Goal: Task Accomplishment & Management: Complete application form

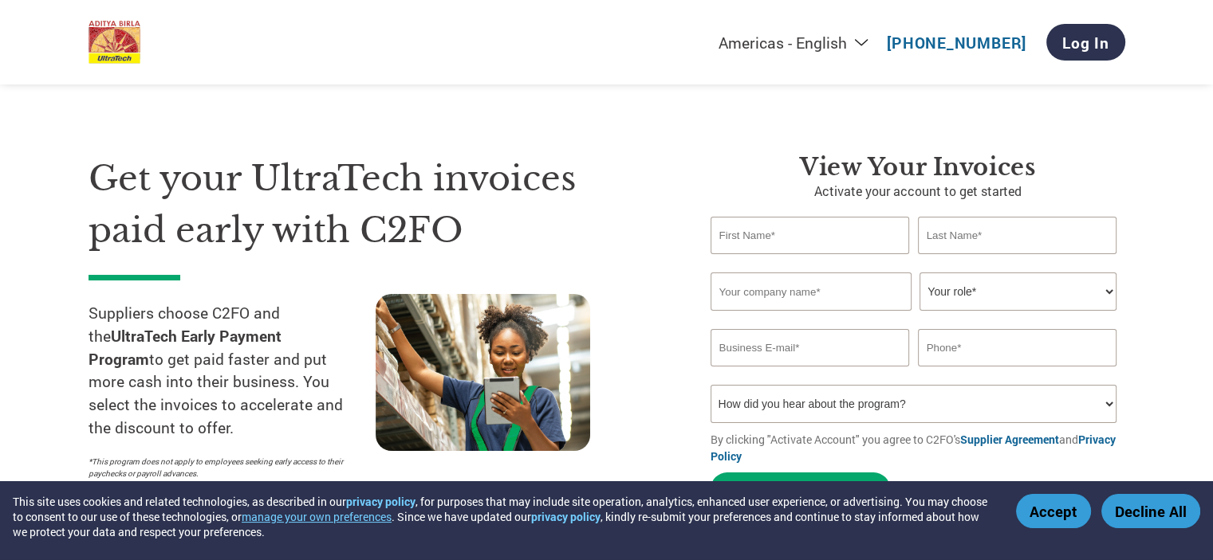
click at [823, 238] on input "text" at bounding box center [809, 235] width 199 height 37
click at [818, 239] on input "text" at bounding box center [809, 235] width 199 height 37
type input "Rajat"
type input "Garg"
click at [821, 293] on input "text" at bounding box center [810, 292] width 201 height 38
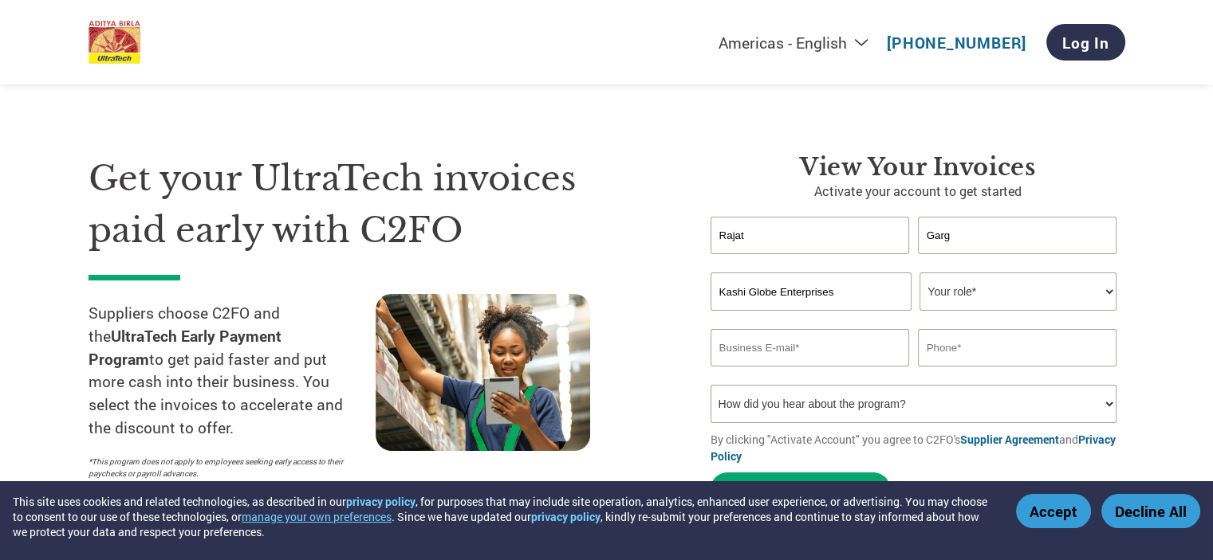
type input "Kashi Globe Enterprises"
click at [1003, 293] on select "Your role* CFO Controller Credit Manager Finance Director Treasurer CEO Preside…" at bounding box center [1017, 292] width 197 height 38
select select "CFO"
click at [919, 273] on select "Your role* CFO Controller Credit Manager Finance Director Treasurer CEO Preside…" at bounding box center [1017, 292] width 197 height 38
click at [777, 358] on input "email" at bounding box center [809, 347] width 199 height 37
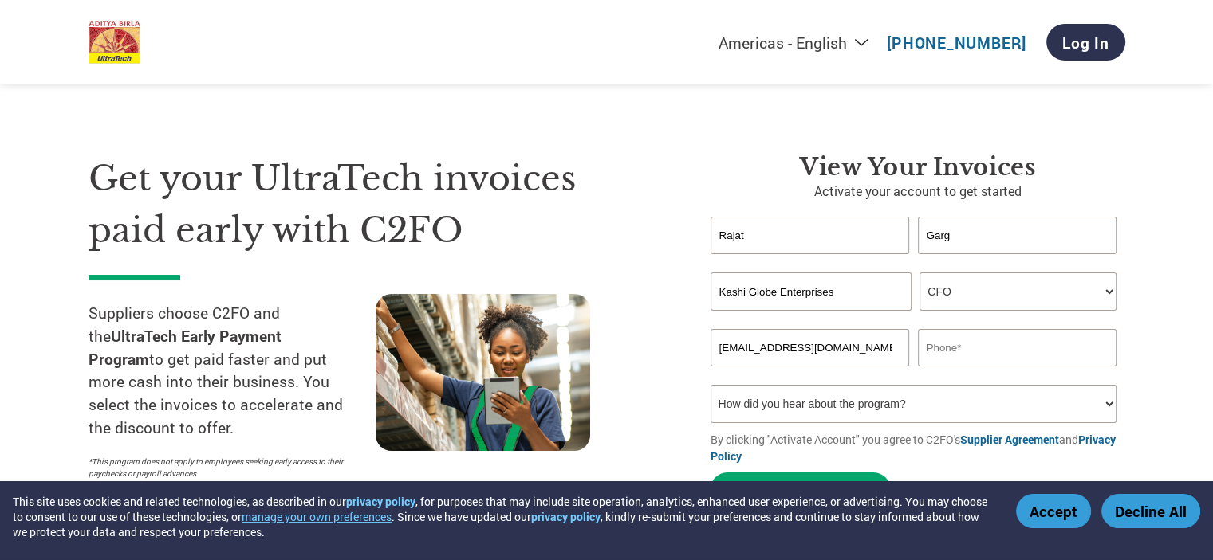
type input "kashi.globe1@gmail.com"
click at [1020, 360] on input "text" at bounding box center [1017, 347] width 199 height 37
type input "8171783328"
click at [1029, 404] on select "How did you hear about the program? Received a letter Email Social Media Online…" at bounding box center [913, 404] width 407 height 38
select select "Family/Friend/Acquaintance"
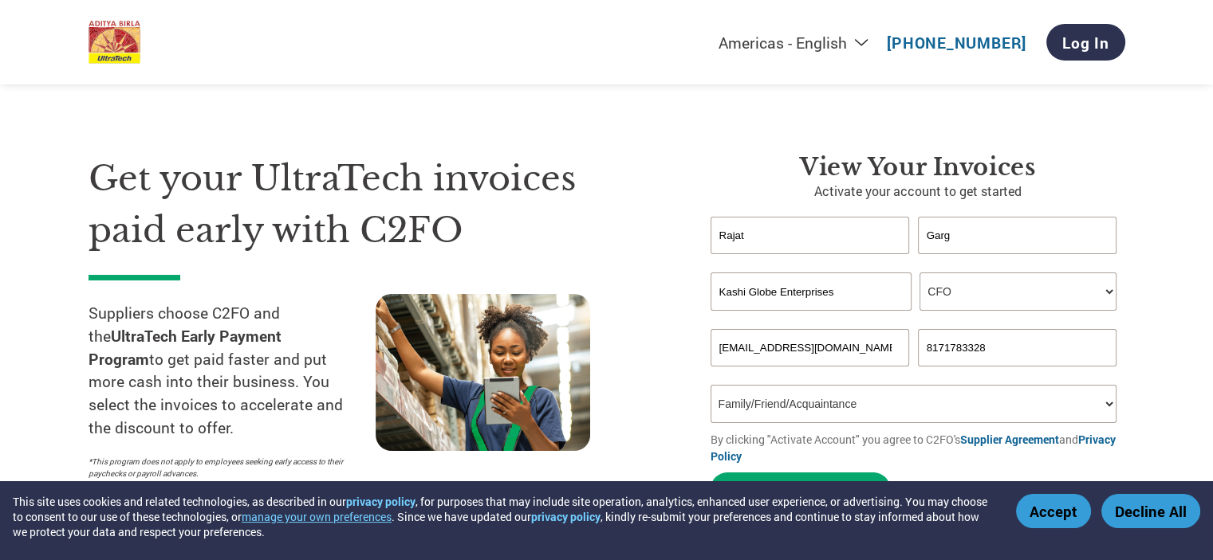
click at [710, 385] on select "How did you hear about the program? Received a letter Email Social Media Online…" at bounding box center [913, 404] width 407 height 38
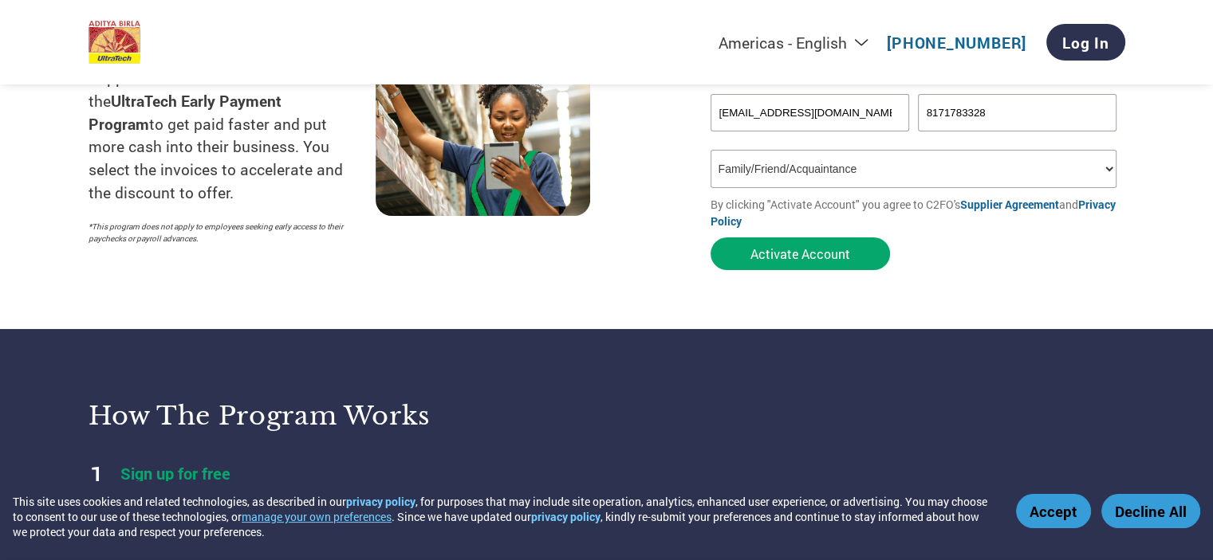
scroll to position [239, 0]
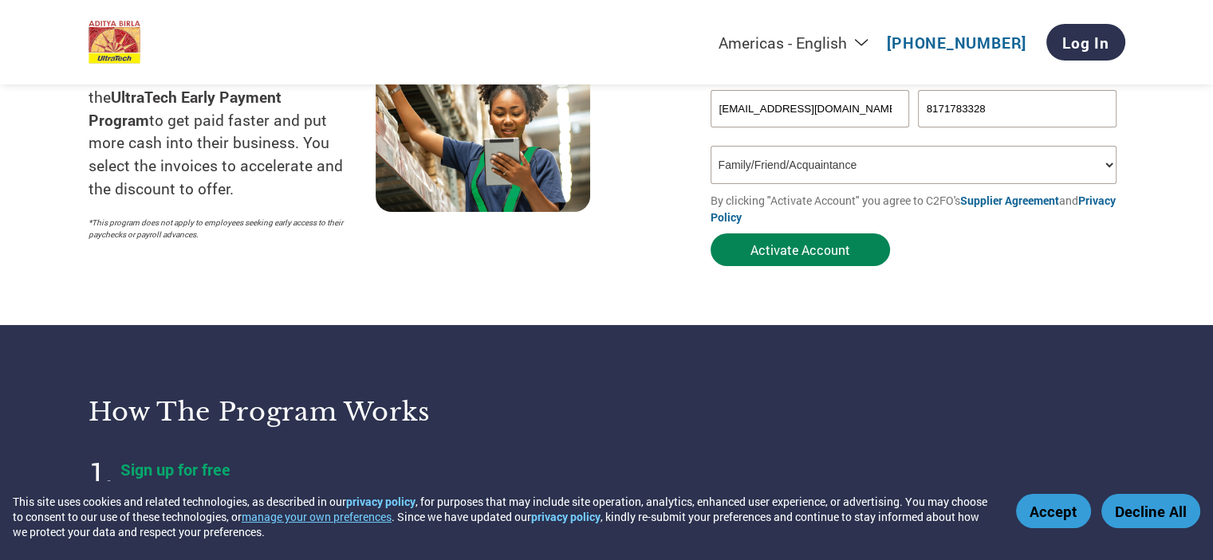
click at [789, 257] on button "Activate Account" at bounding box center [799, 250] width 179 height 33
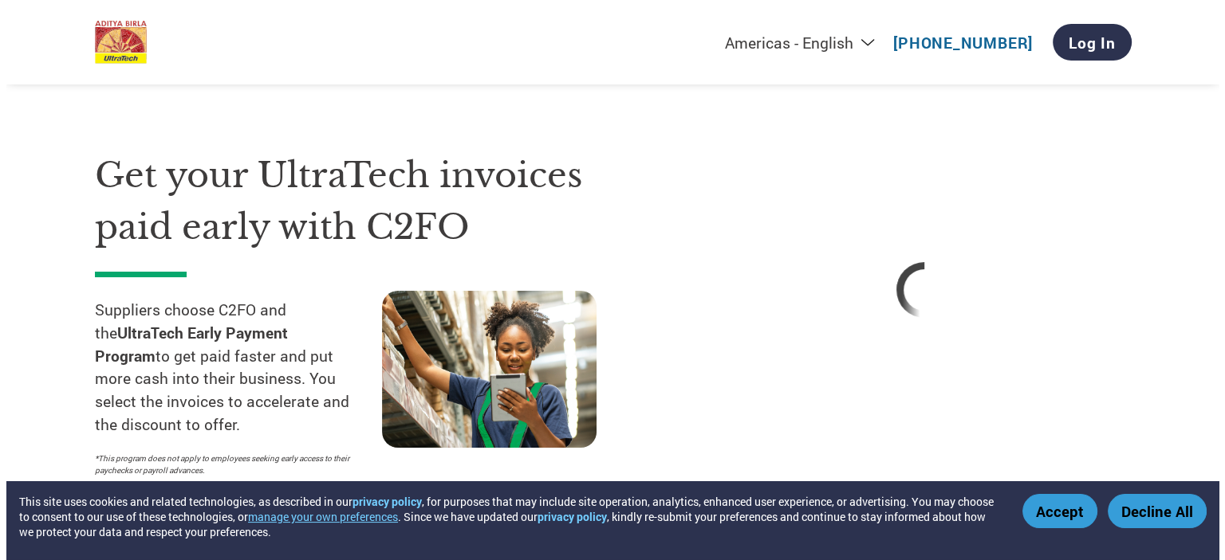
scroll to position [0, 0]
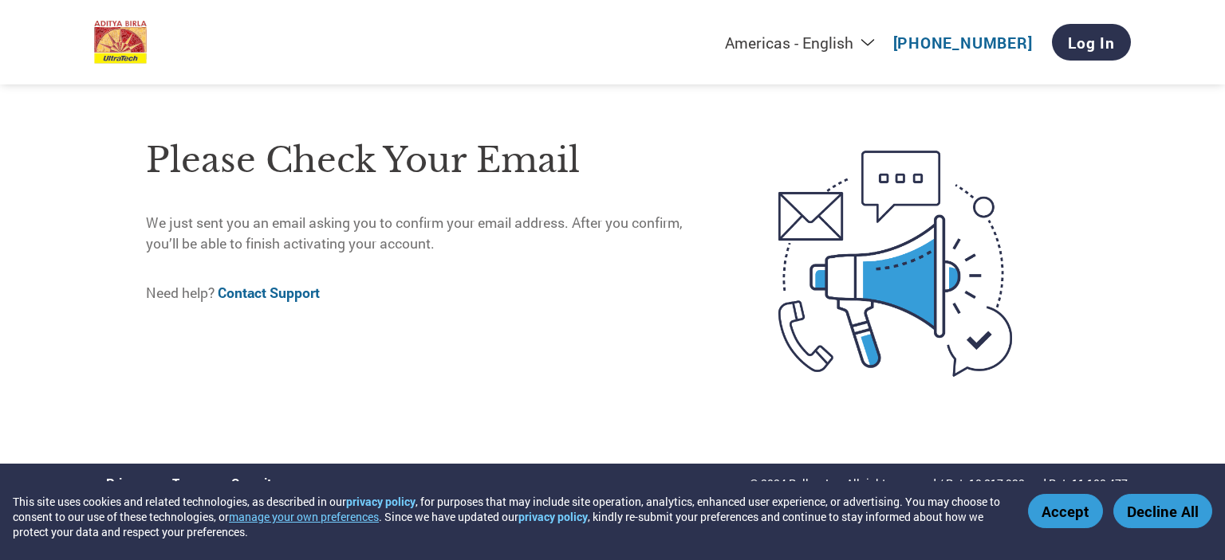
click at [1074, 518] on button "Accept" at bounding box center [1065, 511] width 75 height 34
